Goal: Transaction & Acquisition: Obtain resource

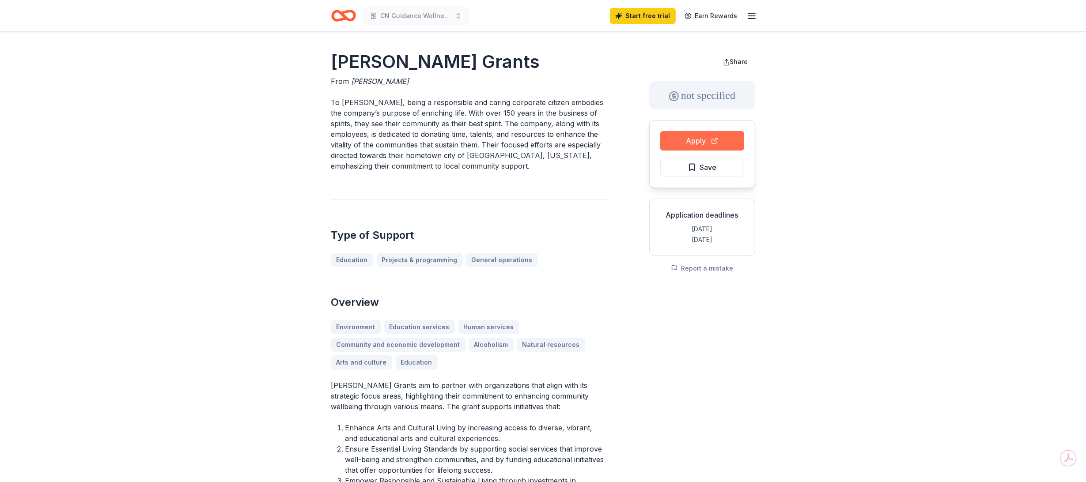
click at [708, 151] on button "Apply" at bounding box center [702, 140] width 84 height 19
click at [351, 11] on icon "Home" at bounding box center [343, 15] width 25 height 21
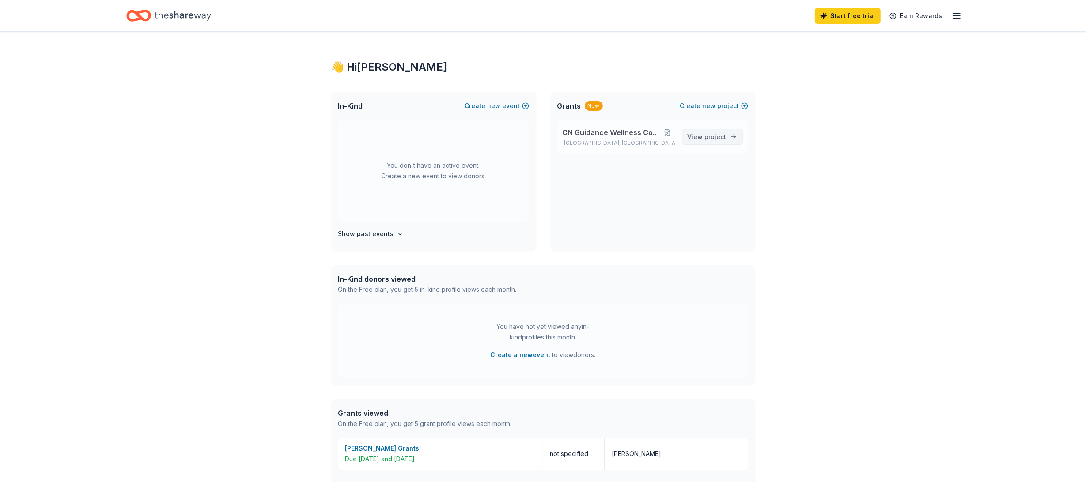
click at [693, 142] on span "View project" at bounding box center [707, 137] width 39 height 11
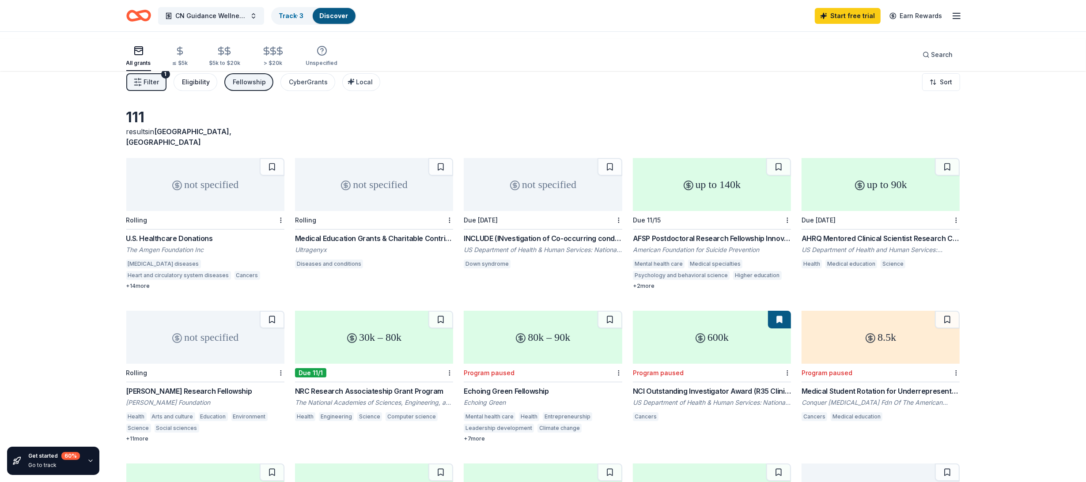
click at [210, 87] on div "Eligibility" at bounding box center [196, 82] width 28 height 11
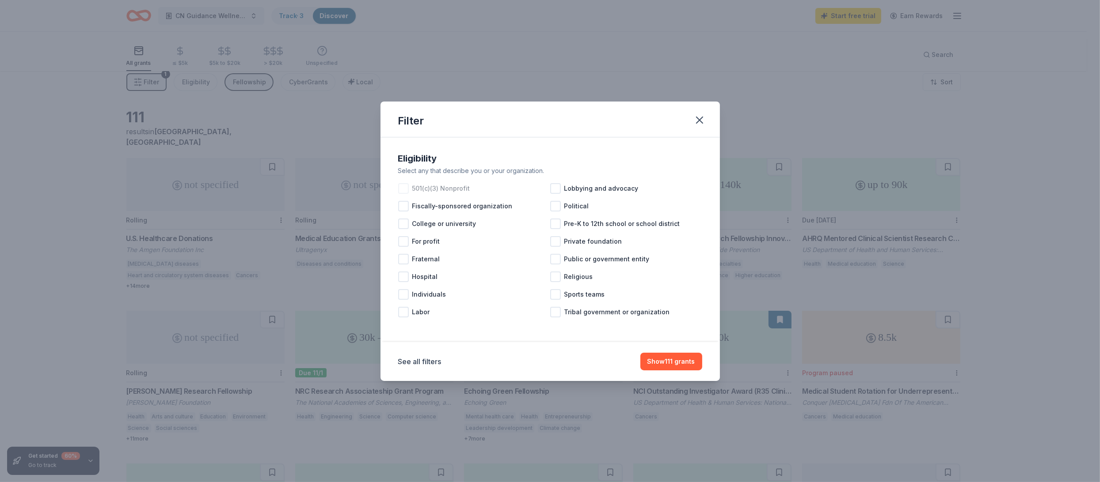
click at [398, 183] on div at bounding box center [403, 188] width 11 height 11
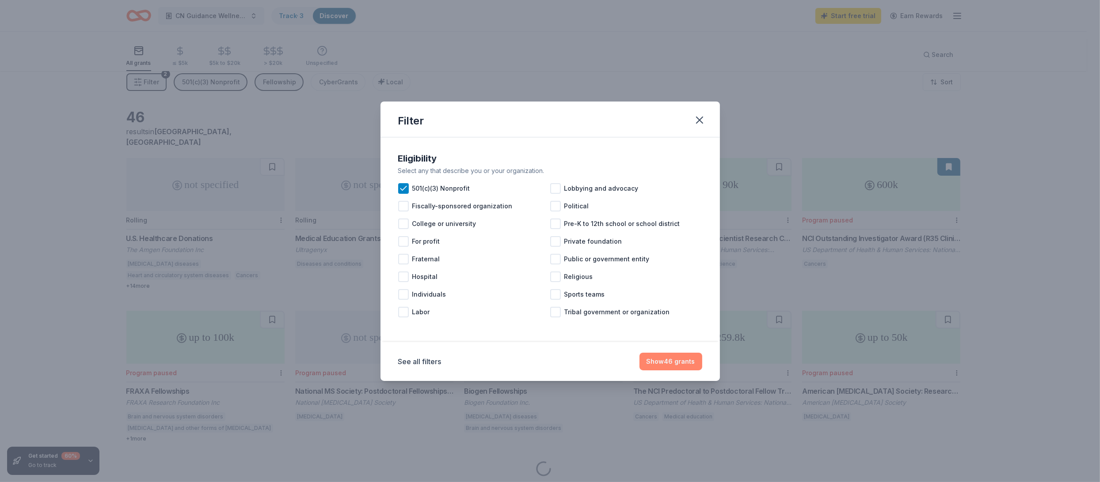
click at [702, 371] on button "Show 46 grants" at bounding box center [670, 362] width 63 height 18
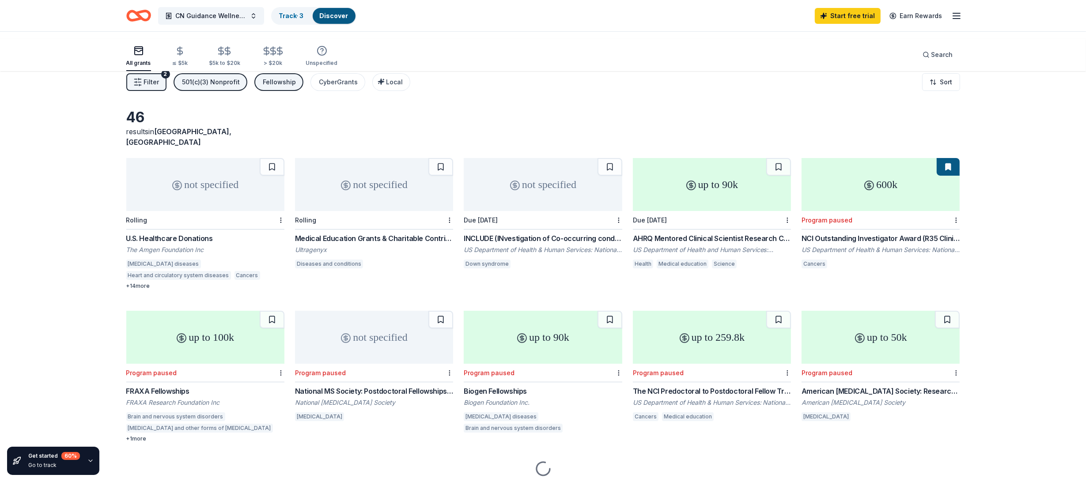
click at [159, 87] on span "Filter" at bounding box center [151, 82] width 15 height 11
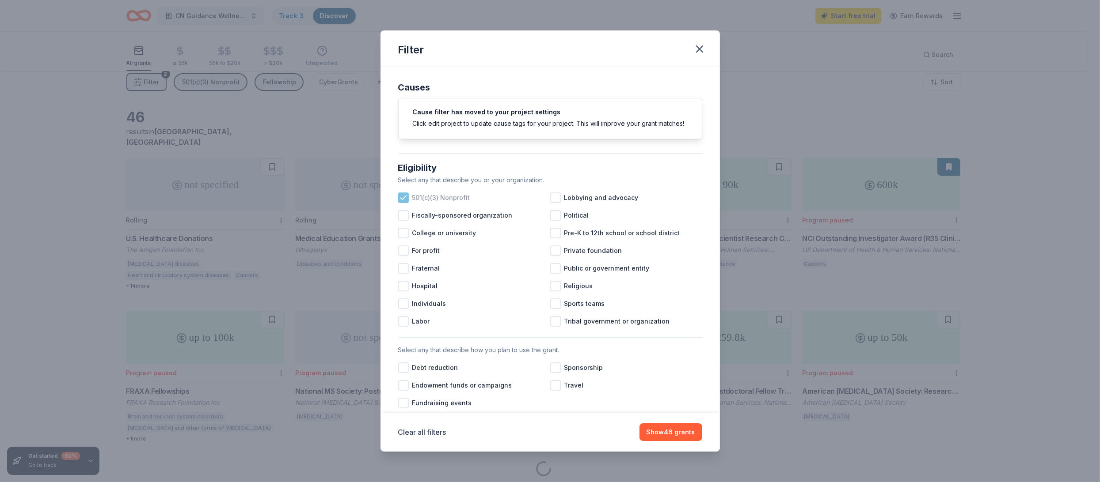
scroll to position [412, 0]
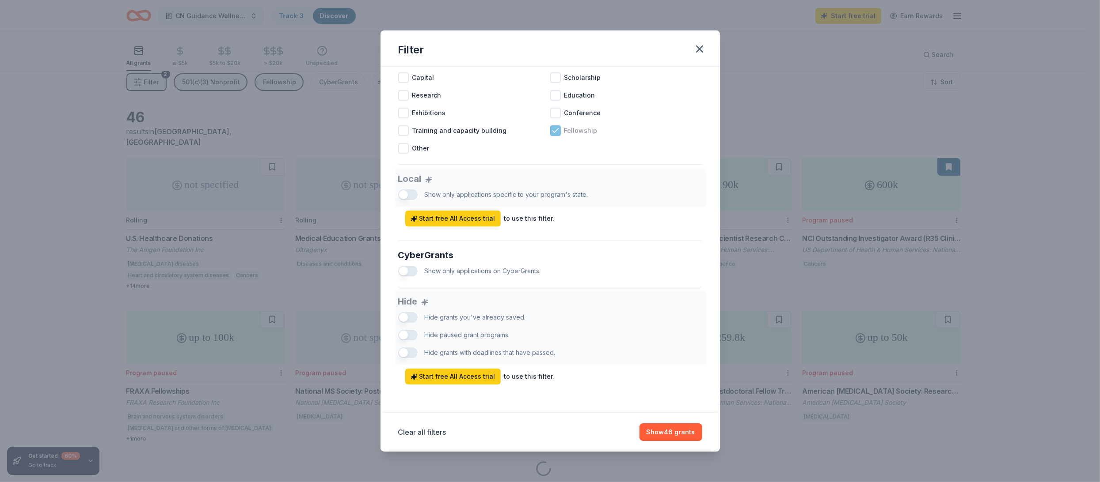
click at [551, 135] on icon at bounding box center [555, 130] width 9 height 9
click at [398, 65] on div at bounding box center [403, 60] width 11 height 11
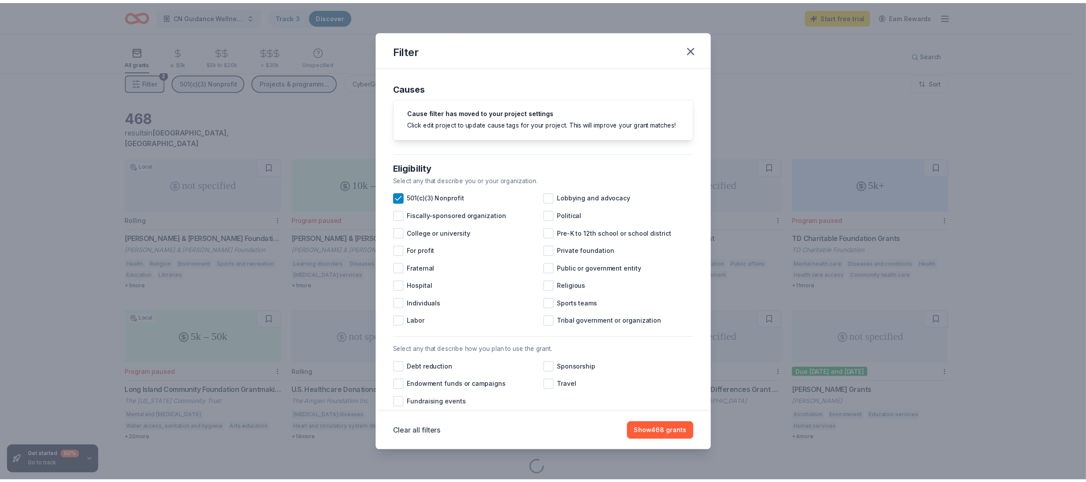
scroll to position [206, 0]
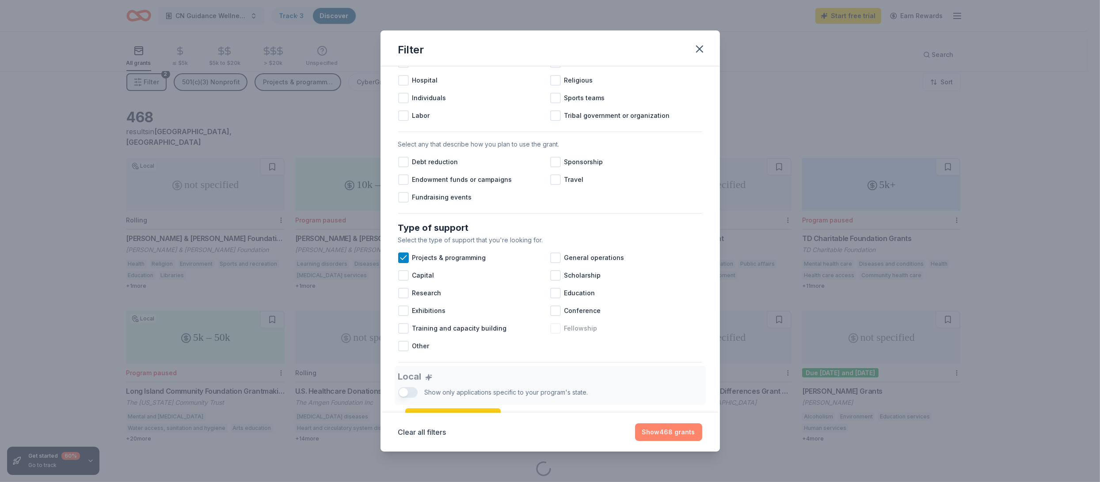
click at [702, 424] on button "Show 468 grants" at bounding box center [668, 433] width 67 height 18
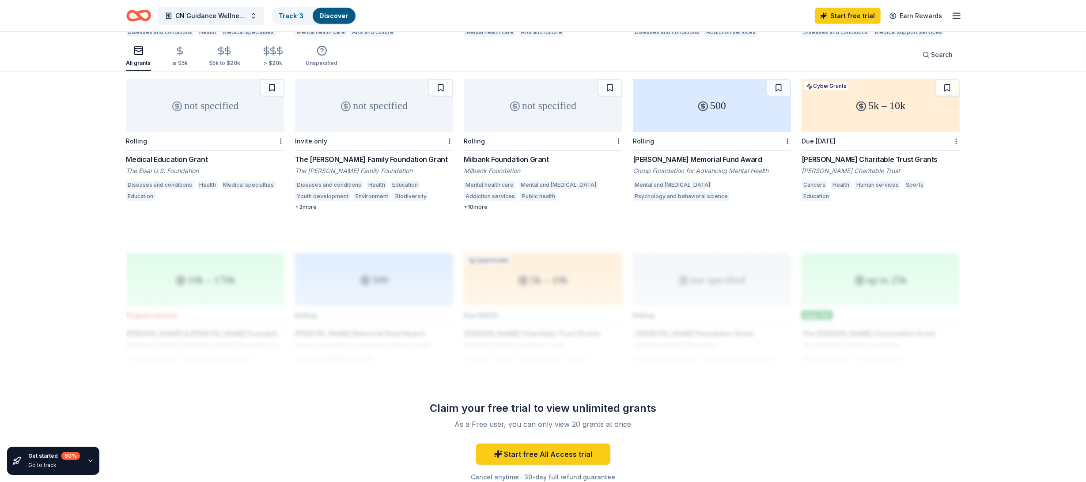
scroll to position [553, 0]
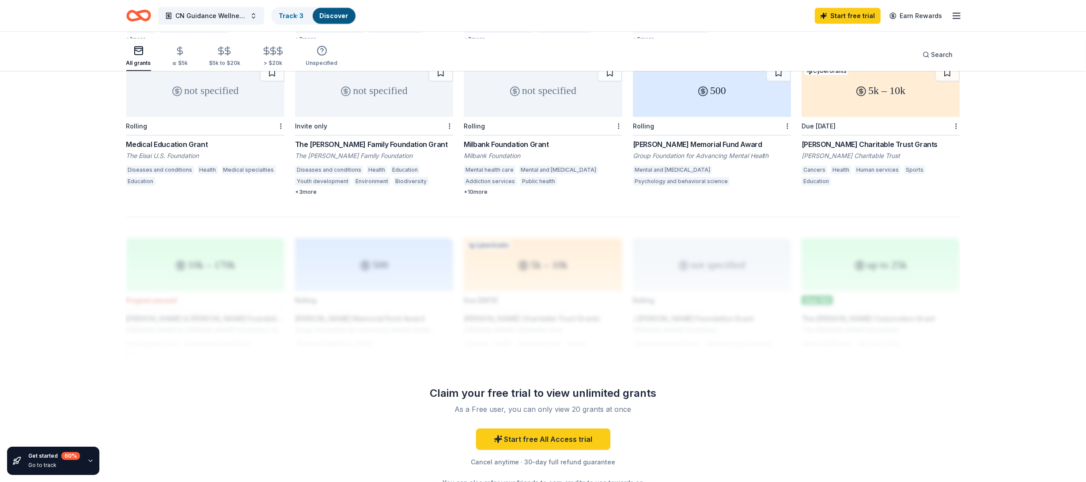
click at [553, 150] on div "Milbank Foundation Grant" at bounding box center [543, 144] width 158 height 11
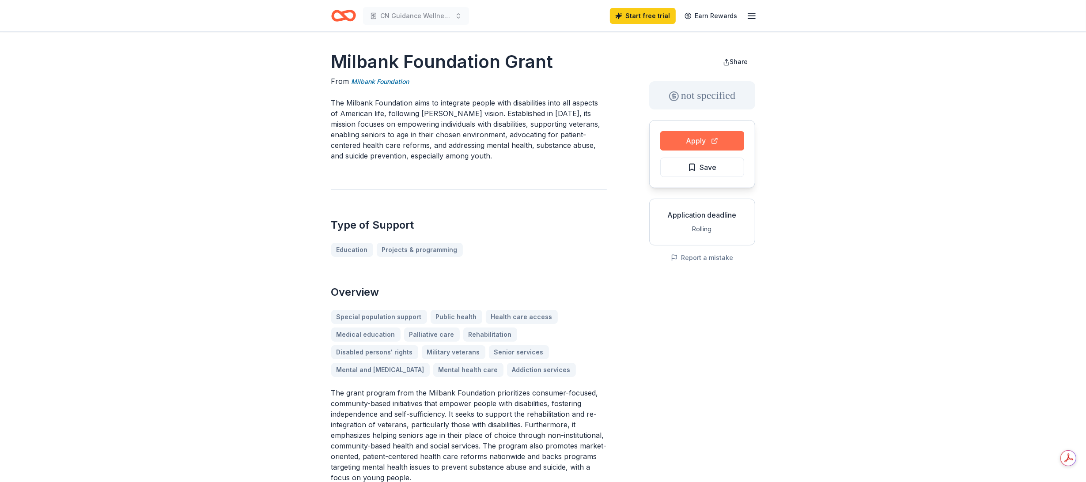
click at [660, 151] on button "Apply" at bounding box center [702, 140] width 84 height 19
